Goal: Task Accomplishment & Management: Manage account settings

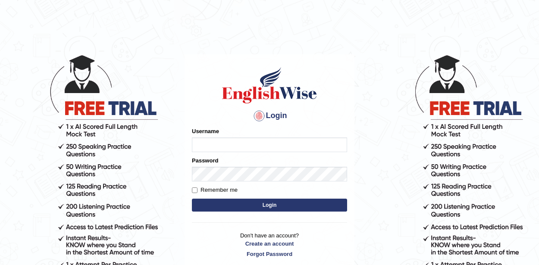
click at [257, 143] on input "Username" at bounding box center [269, 145] width 155 height 15
type input "rommelynmira"
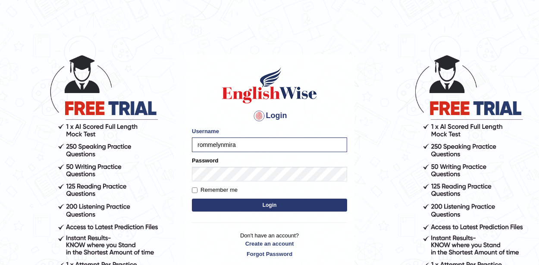
click at [256, 203] on button "Login" at bounding box center [269, 205] width 155 height 13
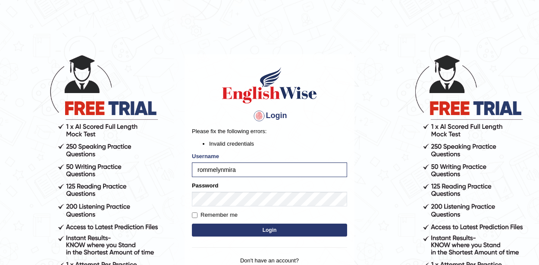
click at [265, 228] on button "Login" at bounding box center [269, 230] width 155 height 13
click at [255, 172] on input "rommelynmira" at bounding box center [269, 170] width 155 height 15
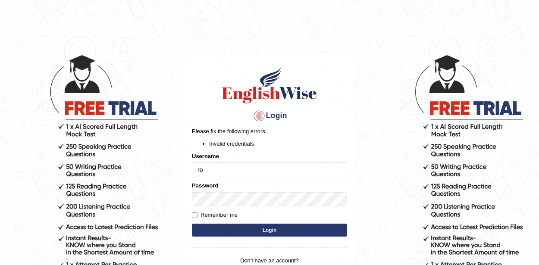
type input "r"
type input "MiraR"
click at [274, 229] on button "Login" at bounding box center [269, 230] width 155 height 13
click at [254, 114] on div at bounding box center [259, 116] width 14 height 14
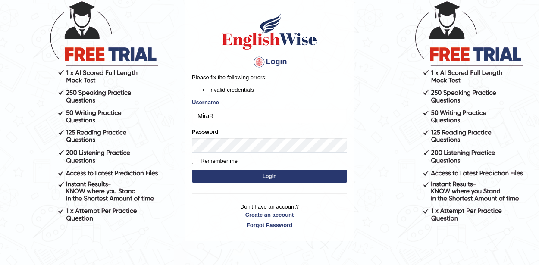
scroll to position [52, 0]
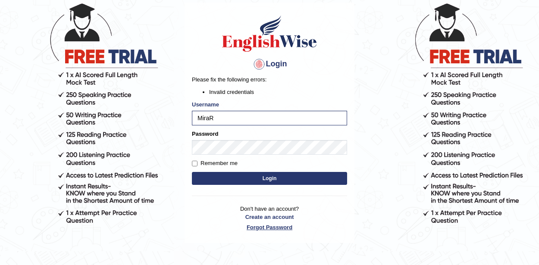
click at [267, 225] on link "Forgot Password" at bounding box center [269, 227] width 155 height 8
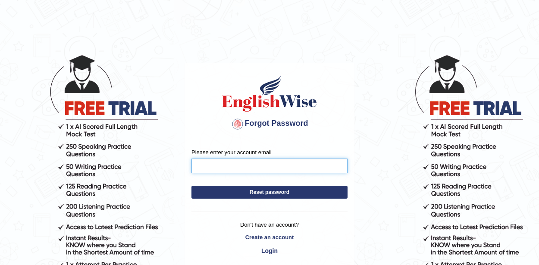
click at [240, 171] on input "Please enter your account email" at bounding box center [270, 166] width 156 height 15
type input "[EMAIL_ADDRESS][DOMAIN_NAME]"
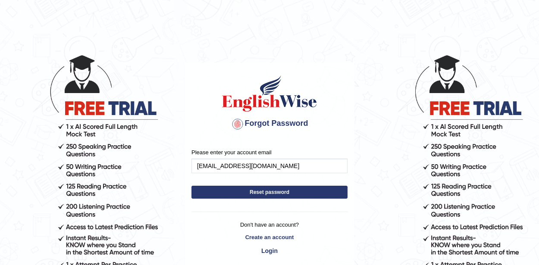
click at [247, 191] on button "Reset password" at bounding box center [270, 192] width 156 height 13
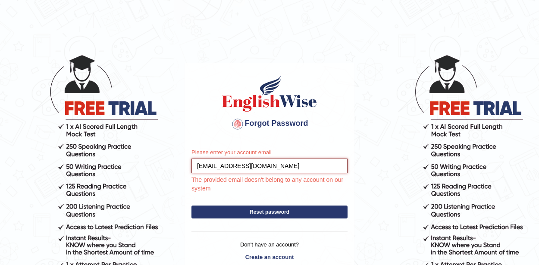
click at [296, 168] on input "[EMAIL_ADDRESS][DOMAIN_NAME]" at bounding box center [270, 166] width 156 height 15
click at [278, 211] on button "Reset password" at bounding box center [270, 212] width 156 height 13
click at [271, 165] on input "rommelynmira@gmail.com" at bounding box center [270, 166] width 156 height 15
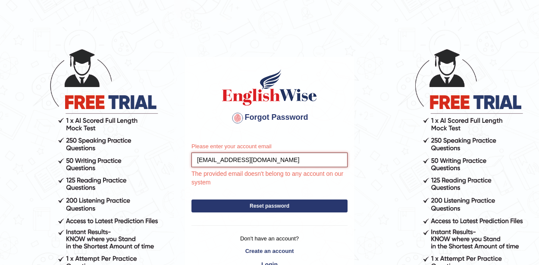
click at [201, 165] on input "rommelynmira@gmail.com" at bounding box center [270, 160] width 156 height 15
click at [200, 161] on input "rommelynmira@gmail.com" at bounding box center [270, 160] width 156 height 15
type input "Rommelynmira@gmail.com"
click at [261, 207] on button "Reset password" at bounding box center [270, 206] width 156 height 13
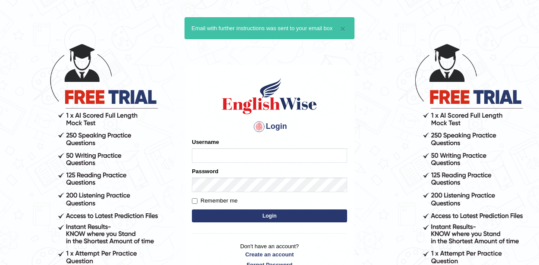
scroll to position [3, 0]
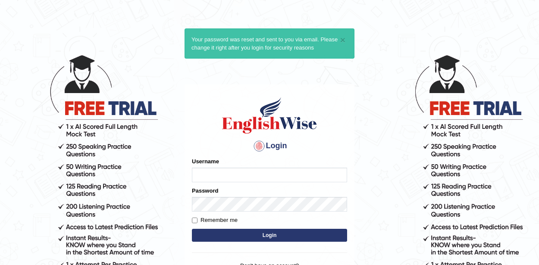
click at [222, 177] on input "Username" at bounding box center [269, 175] width 155 height 15
type input "MiraR"
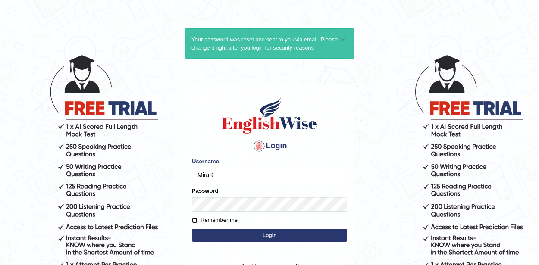
click at [195, 220] on input "Remember me" at bounding box center [195, 221] width 6 height 6
checkbox input "true"
click at [267, 234] on button "Login" at bounding box center [269, 235] width 155 height 13
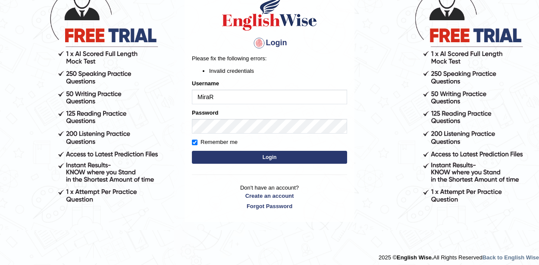
scroll to position [77, 0]
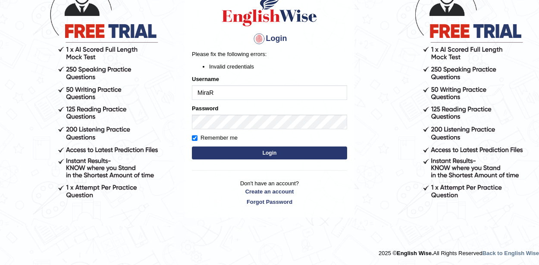
click at [225, 95] on input "MiraR" at bounding box center [269, 92] width 155 height 15
type input "M"
type input "Rommelynmira"
click at [261, 152] on button "Login" at bounding box center [269, 153] width 155 height 13
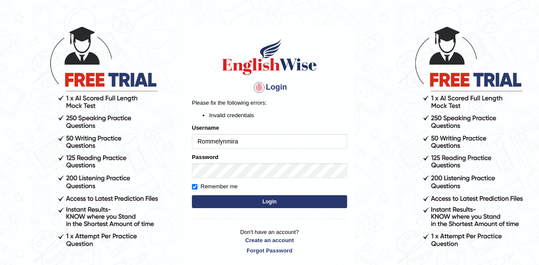
scroll to position [28, 0]
click at [247, 145] on input "Rommelynmira" at bounding box center [269, 141] width 155 height 15
type input "R"
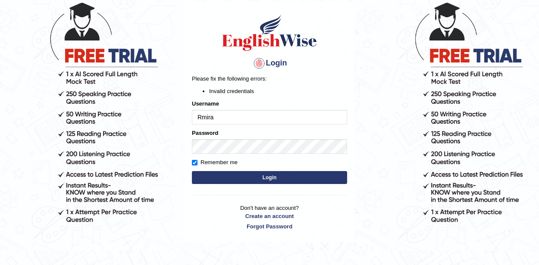
scroll to position [56, 0]
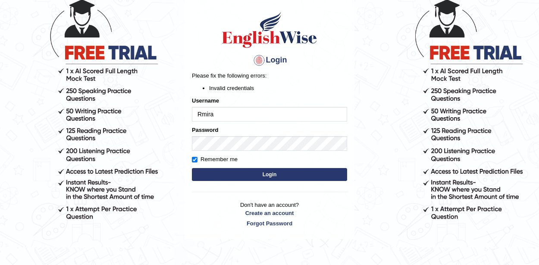
type input "Rmira"
click at [280, 176] on button "Login" at bounding box center [269, 174] width 155 height 13
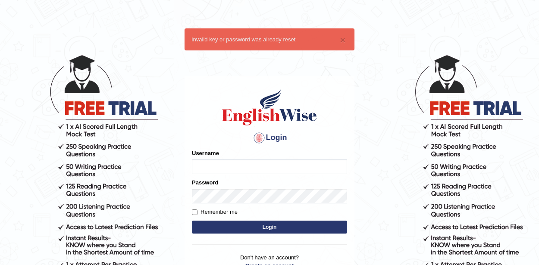
click at [251, 170] on input "Username" at bounding box center [269, 167] width 155 height 15
type input "MiraR"
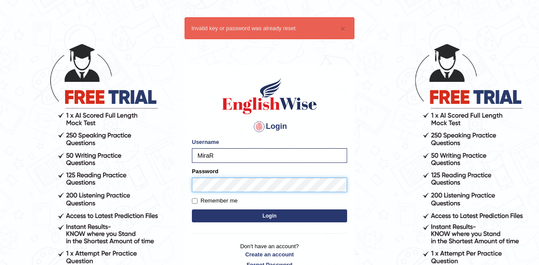
scroll to position [6, 0]
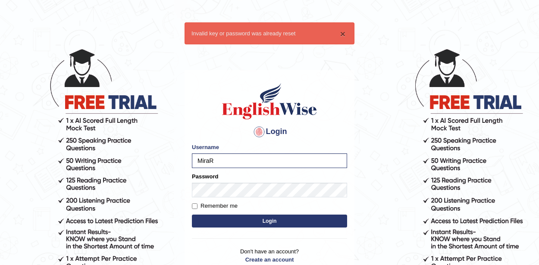
click at [343, 32] on button "×" at bounding box center [342, 33] width 5 height 9
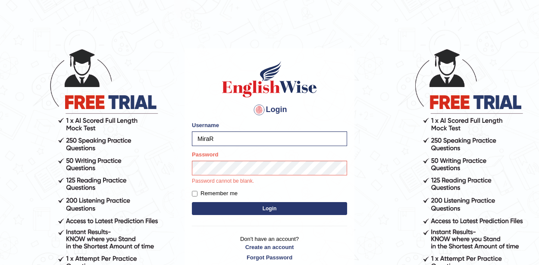
scroll to position [0, 0]
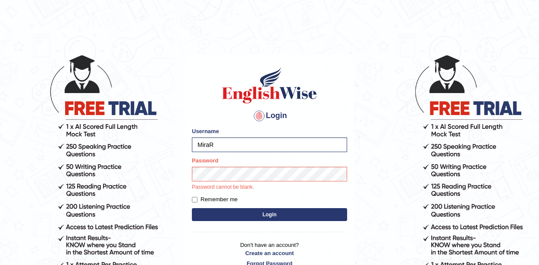
click at [282, 215] on button "Login" at bounding box center [269, 214] width 155 height 13
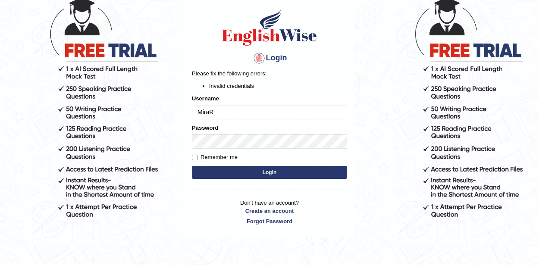
scroll to position [77, 0]
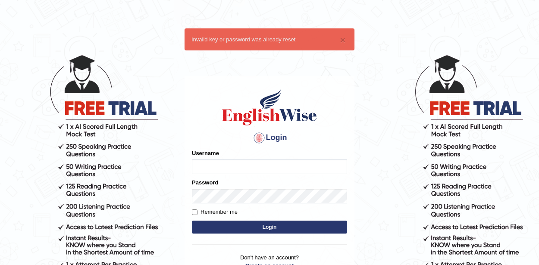
click at [249, 165] on input "Username" at bounding box center [269, 167] width 155 height 15
type input "[EMAIL_ADDRESS][DOMAIN_NAME]"
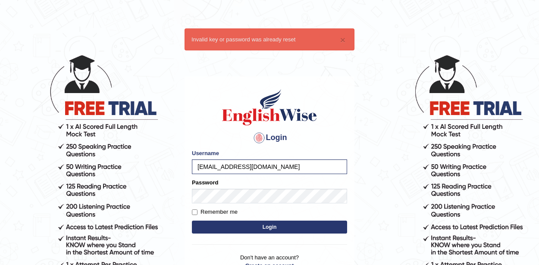
click at [262, 225] on button "Login" at bounding box center [269, 227] width 155 height 13
